Goal: Information Seeking & Learning: Learn about a topic

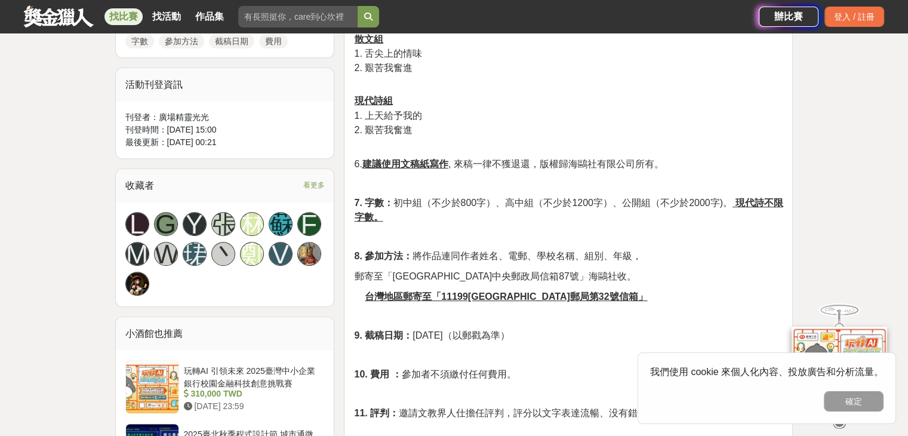
scroll to position [716, 0]
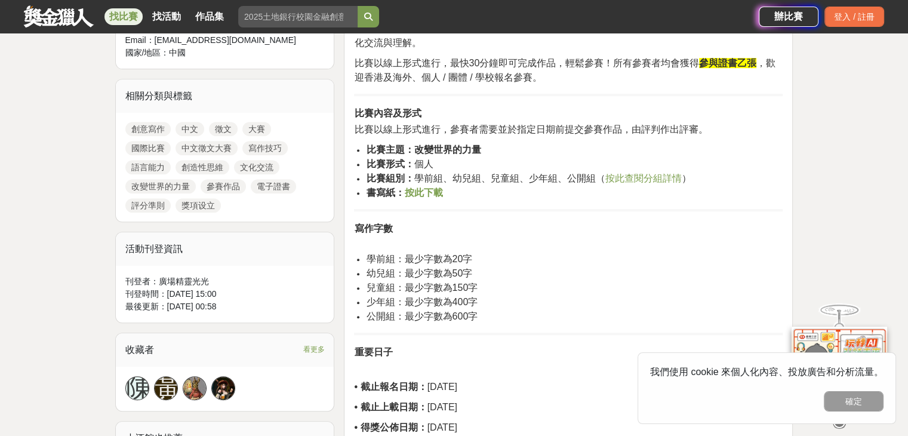
scroll to position [478, 0]
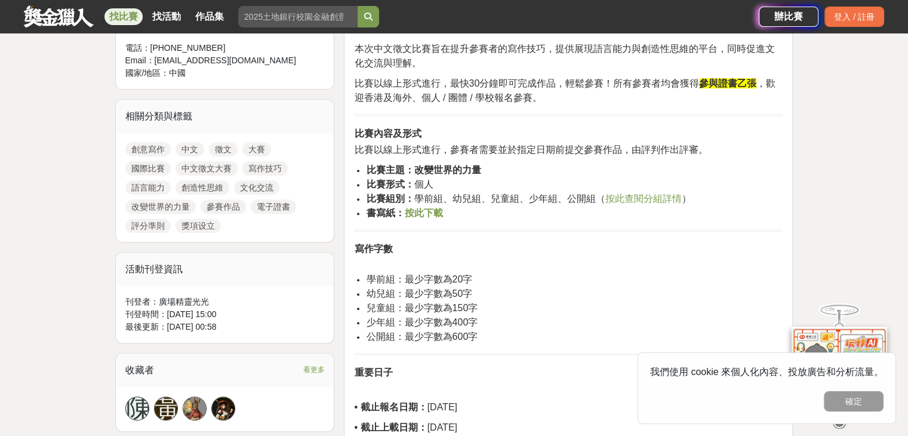
click at [648, 203] on li "比賽組別： 學前組、幼兒組、兒童組、少年組、公開組（ 按此查閱分組詳情 ）" at bounding box center [574, 199] width 417 height 14
click at [648, 201] on span "按此查閱分組詳情" at bounding box center [643, 198] width 76 height 10
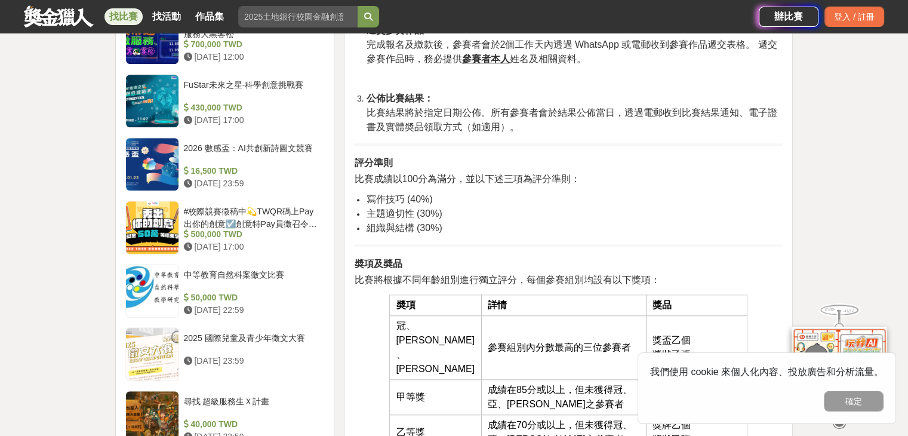
scroll to position [1134, 0]
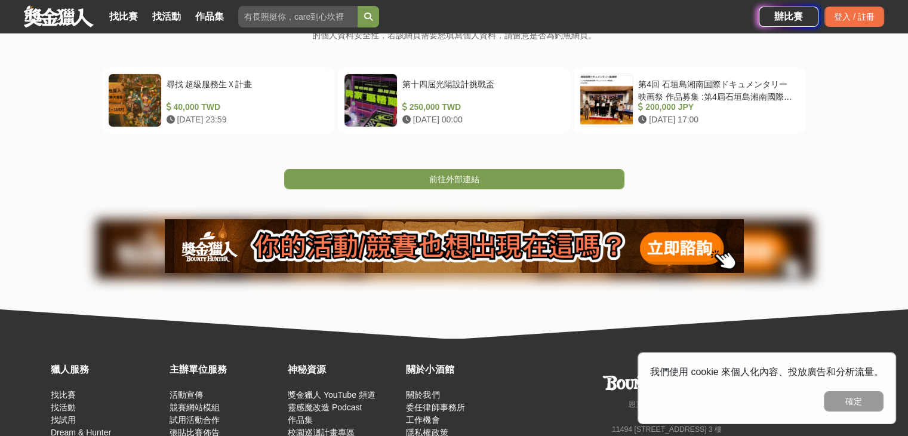
scroll to position [119, 0]
